Goal: Transaction & Acquisition: Book appointment/travel/reservation

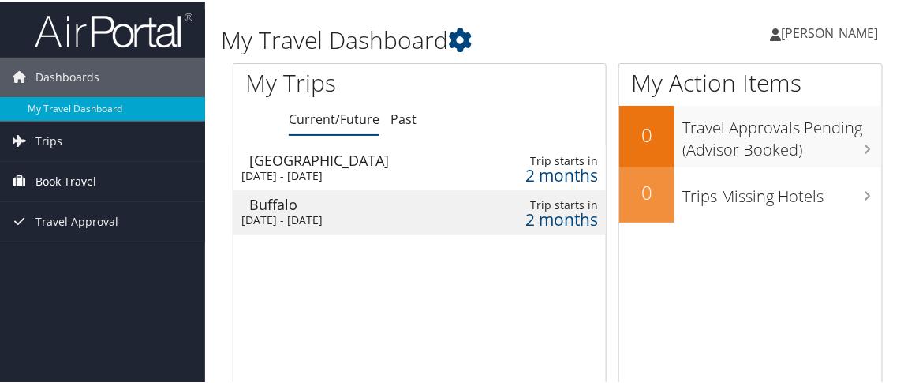
click at [65, 177] on span "Book Travel" at bounding box center [66, 179] width 61 height 39
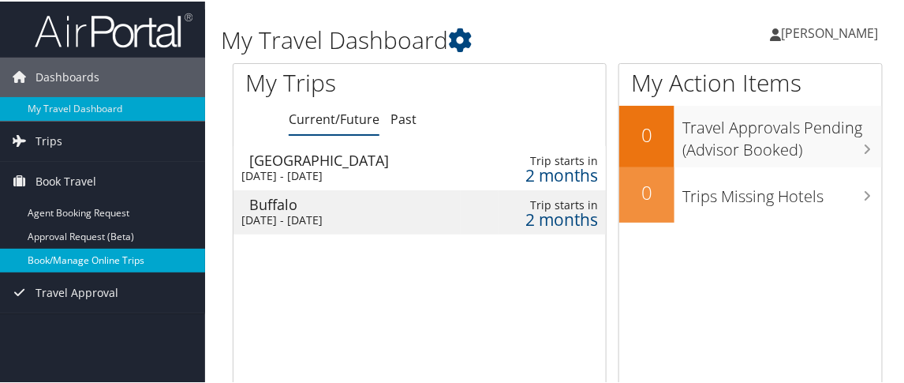
click at [95, 260] on link "Book/Manage Online Trips" at bounding box center [102, 259] width 205 height 24
